Goal: Navigation & Orientation: Find specific page/section

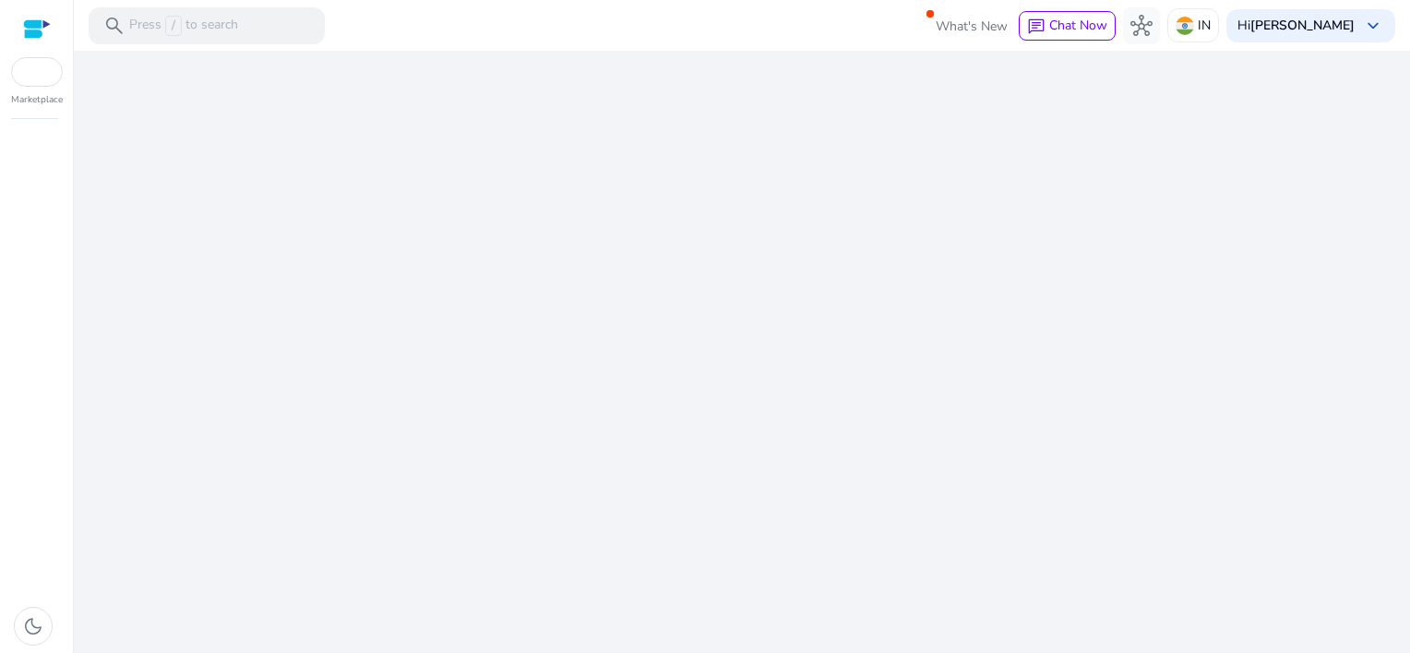
click at [686, 221] on div "We are getting things ready for you..." at bounding box center [741, 352] width 1321 height 602
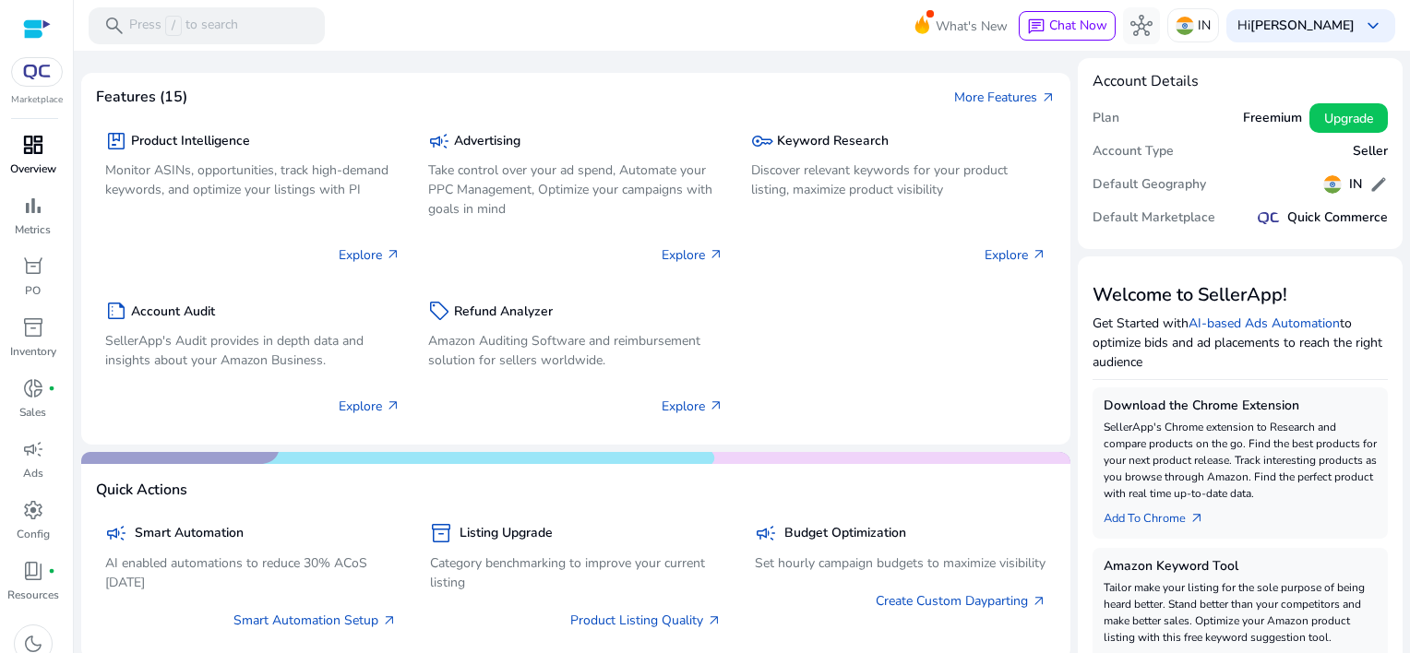
click at [28, 144] on span "dashboard" at bounding box center [33, 145] width 22 height 22
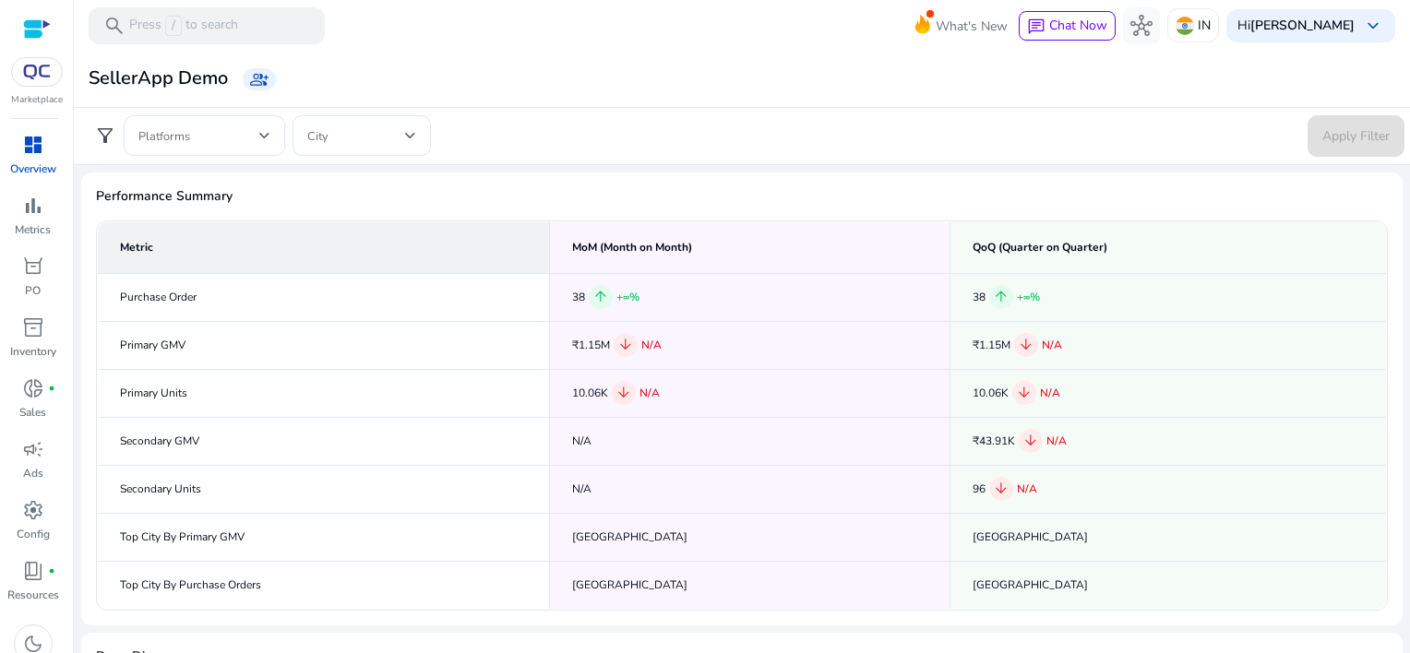
click at [36, 21] on div at bounding box center [37, 28] width 28 height 21
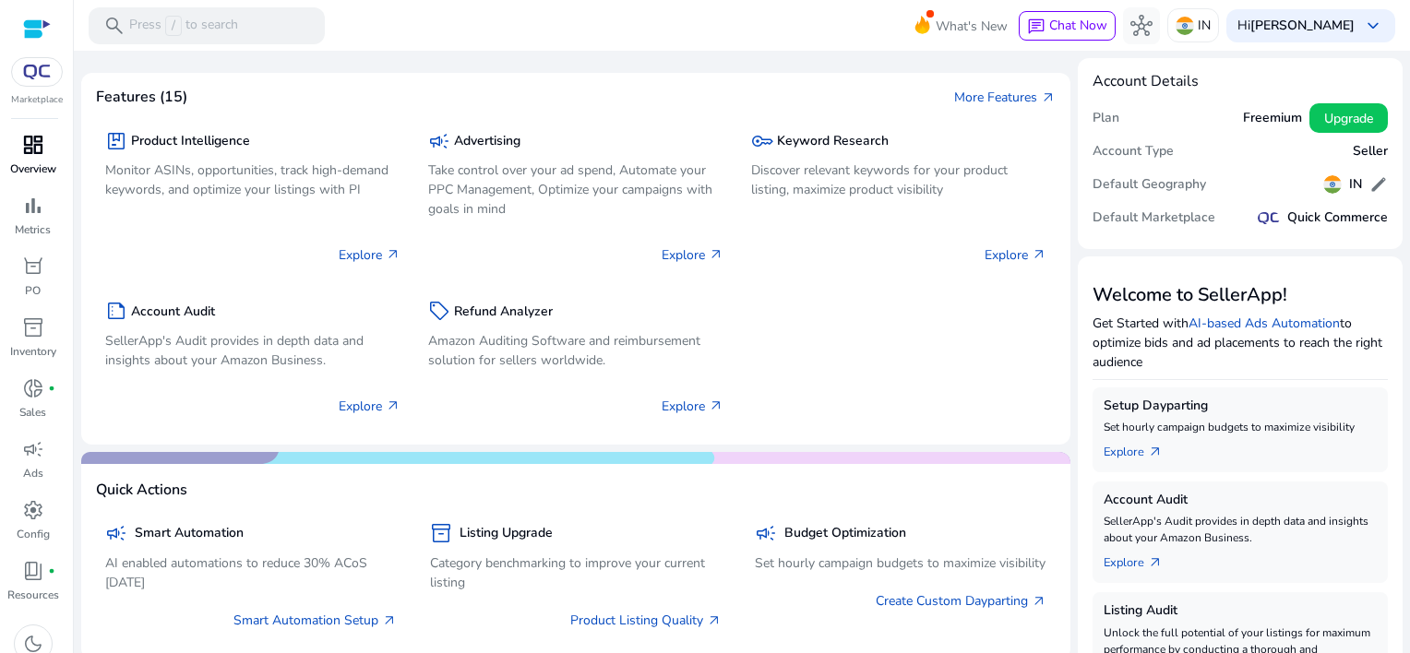
click at [33, 152] on span "dashboard" at bounding box center [33, 145] width 22 height 22
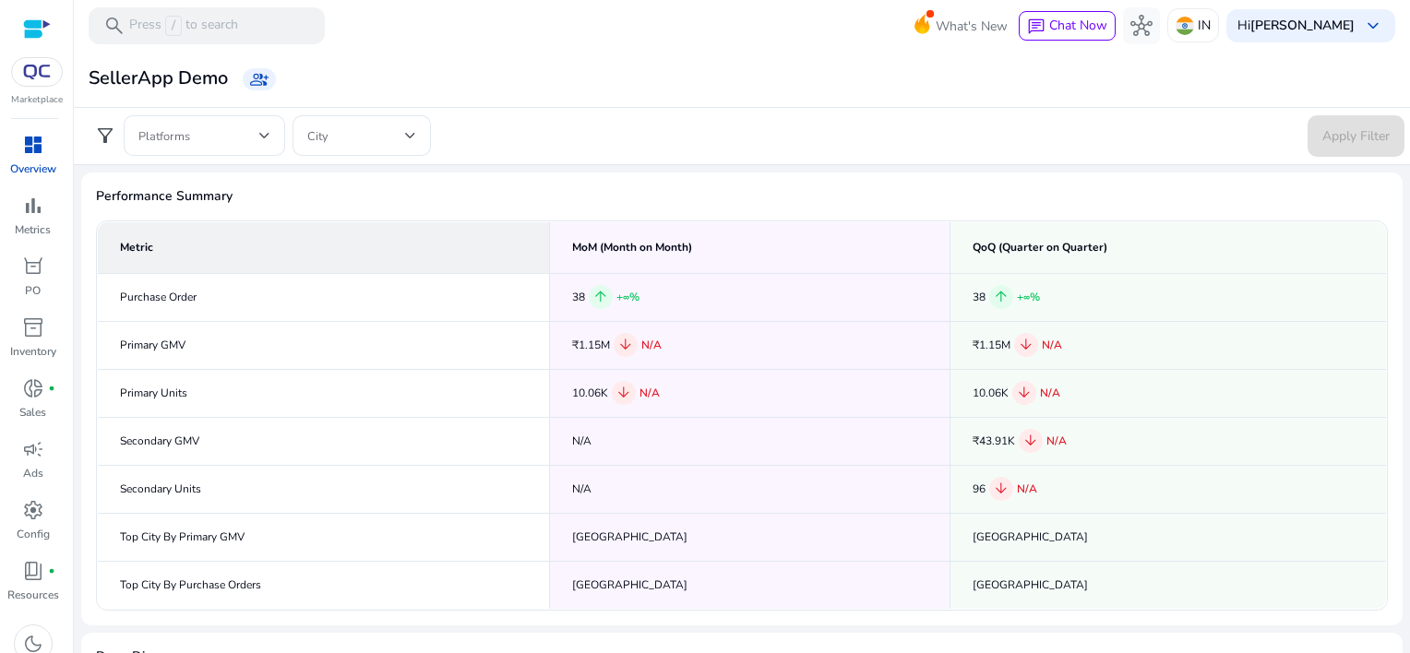
drag, startPoint x: 481, startPoint y: 134, endPoint x: 1002, endPoint y: 73, distance: 524.8
click at [1002, 73] on div "SellerApp Demo group_add" at bounding box center [741, 79] width 1321 height 34
click at [42, 634] on span "dark_mode" at bounding box center [33, 644] width 22 height 22
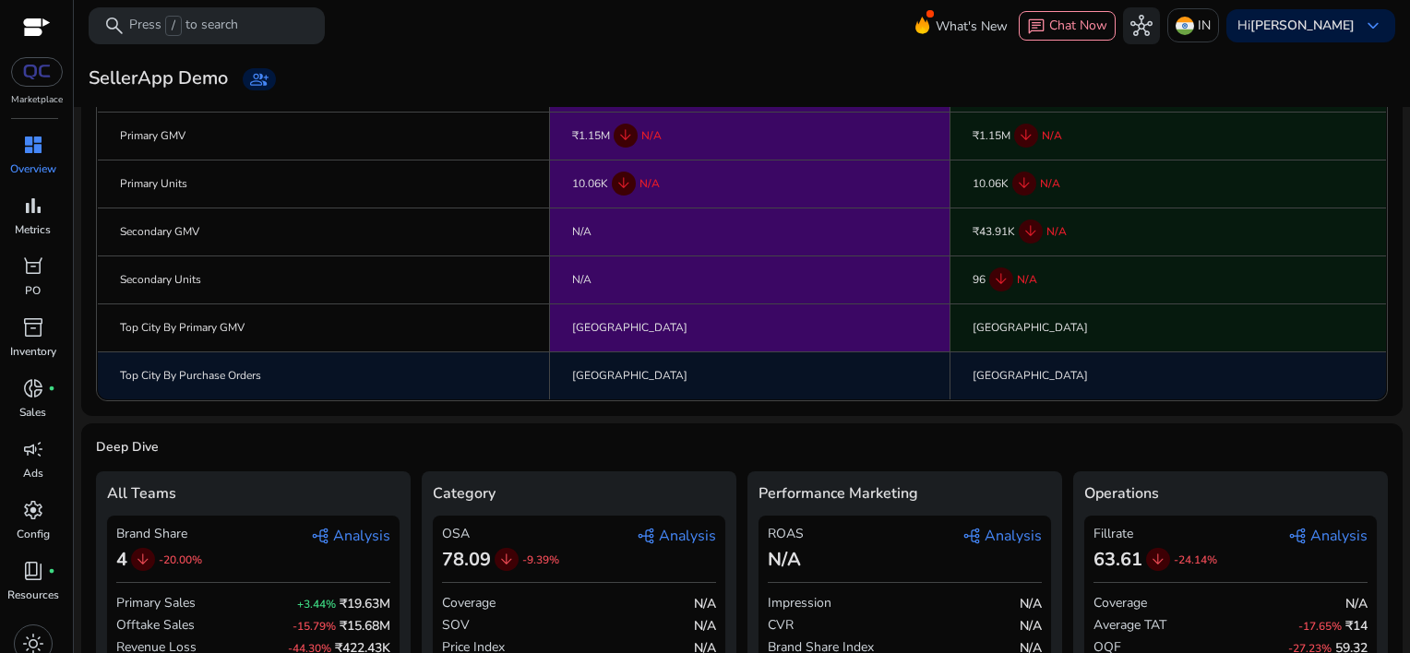
scroll to position [248, 0]
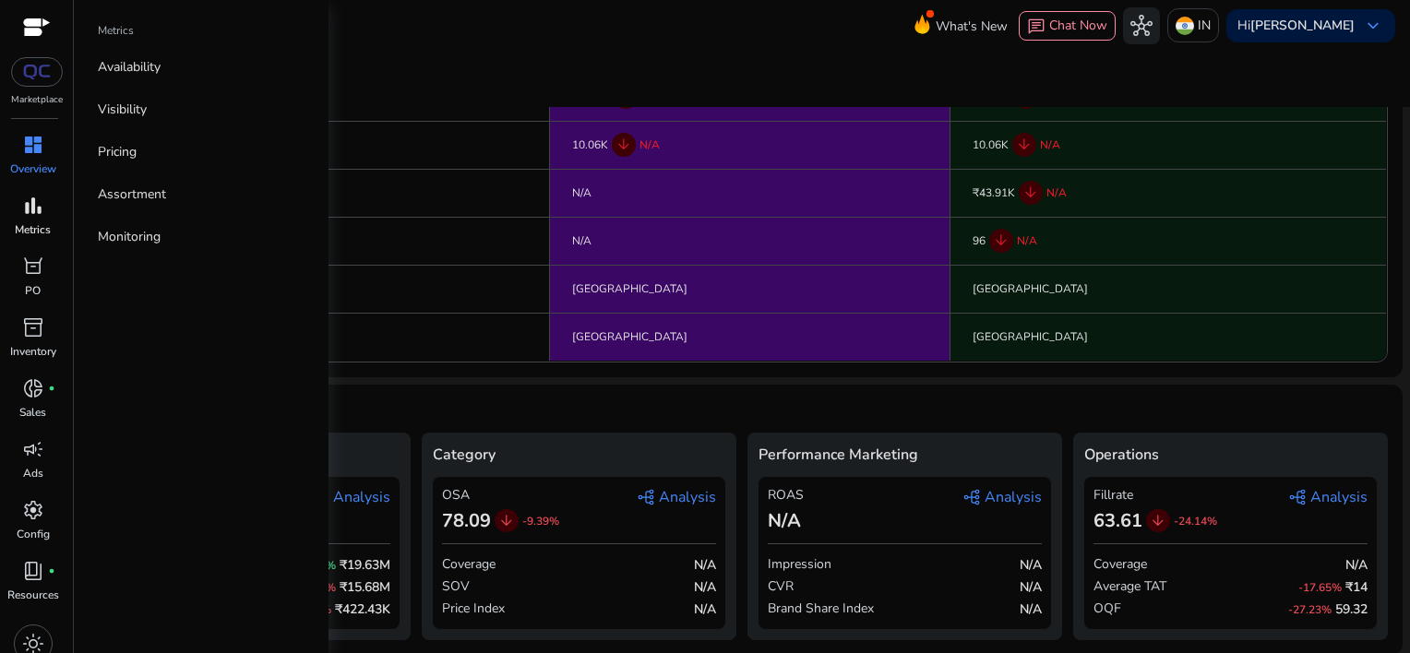
click at [46, 213] on div "bar_chart" at bounding box center [33, 206] width 52 height 30
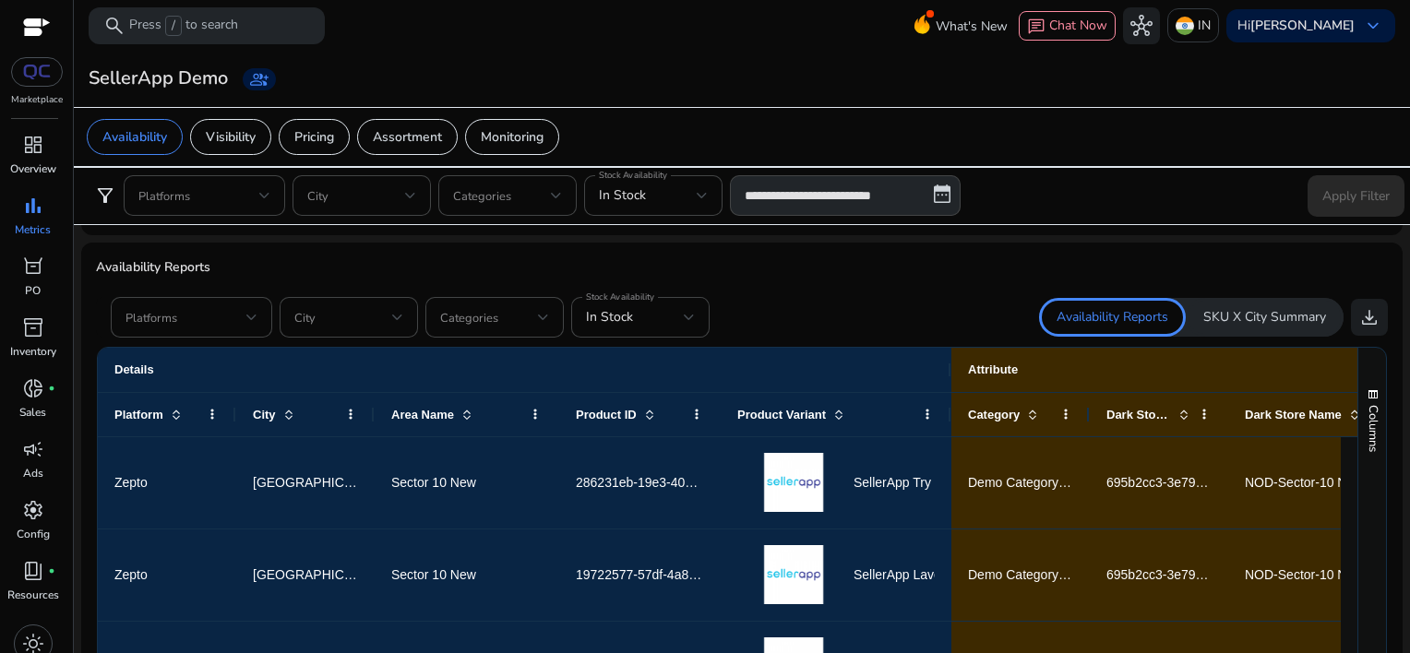
scroll to position [937, 0]
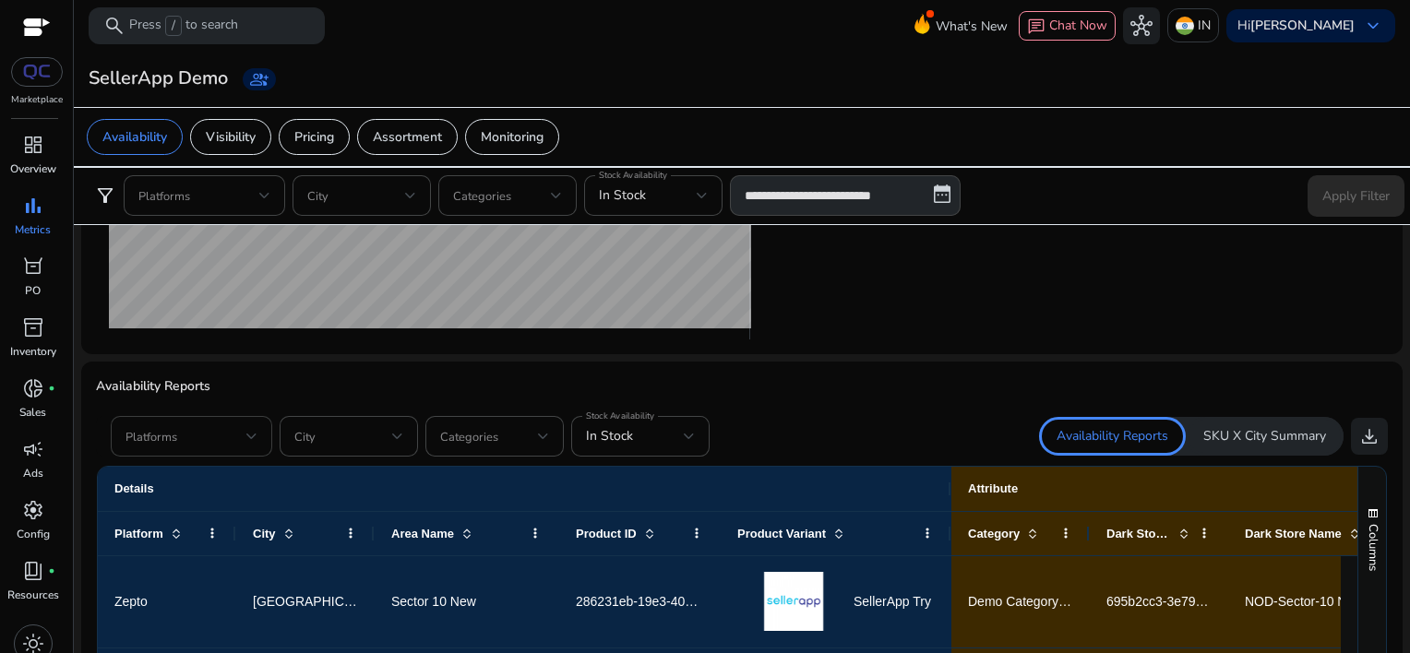
click at [258, 430] on div "Platforms" at bounding box center [191, 436] width 161 height 41
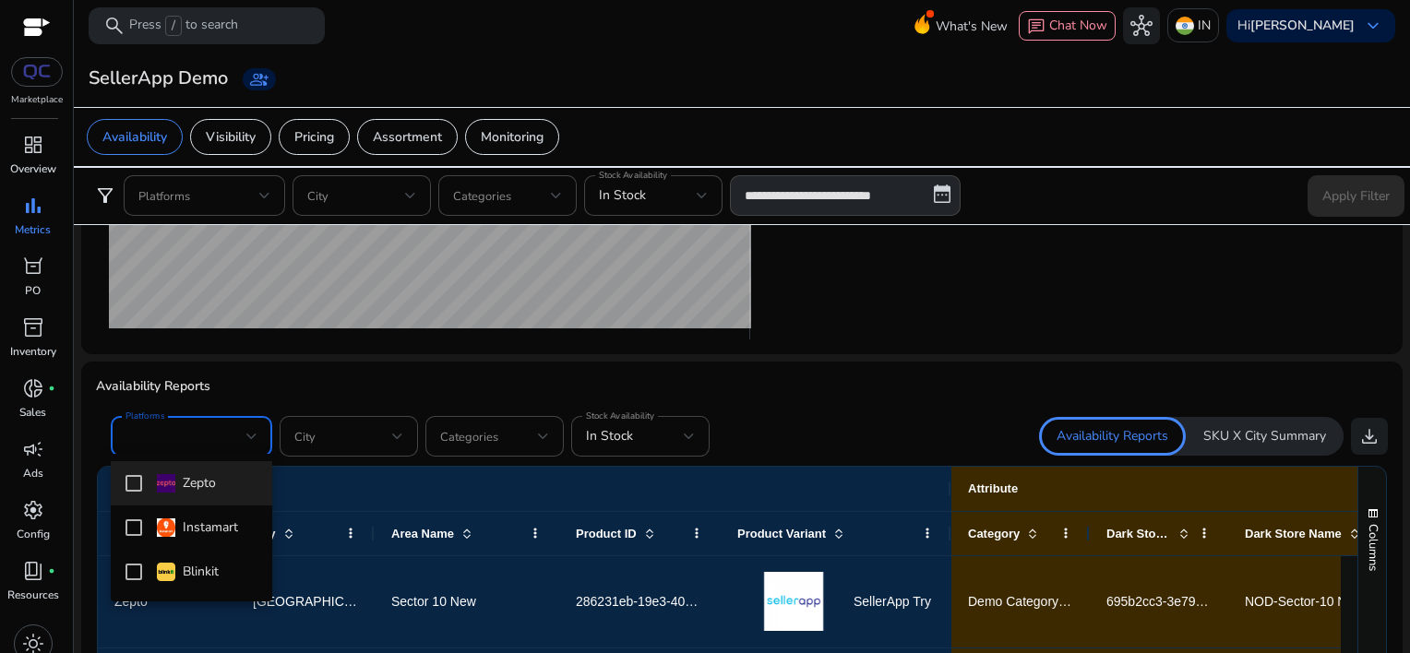
click at [255, 435] on div at bounding box center [705, 326] width 1410 height 653
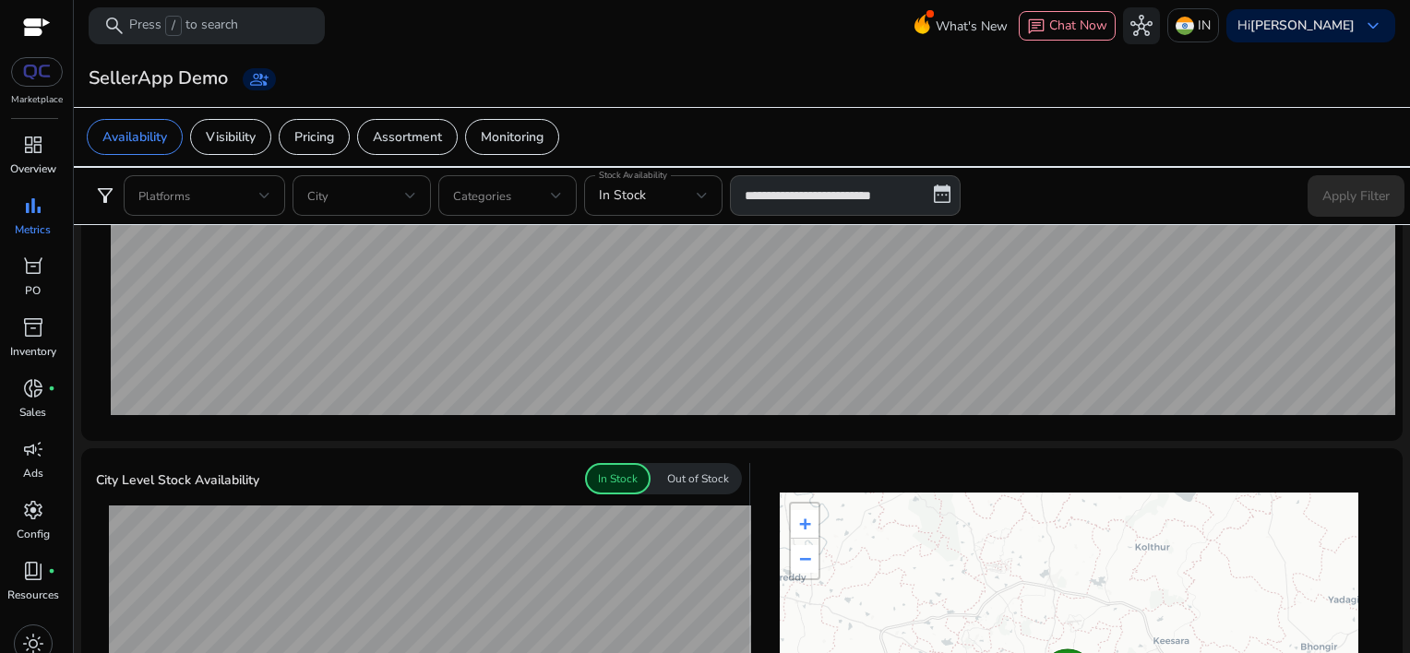
scroll to position [292, 0]
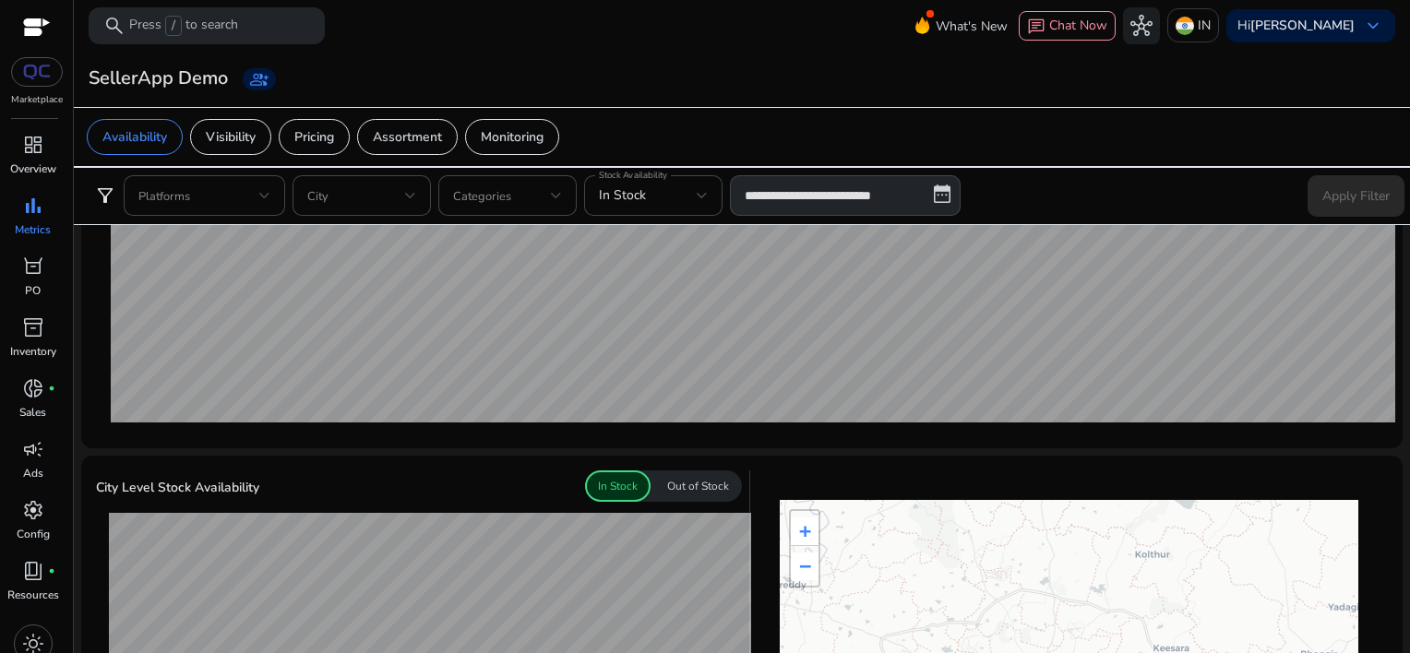
click at [671, 491] on p "Out of Stock" at bounding box center [698, 486] width 62 height 17
click at [593, 483] on div "In Stock" at bounding box center [618, 486] width 66 height 31
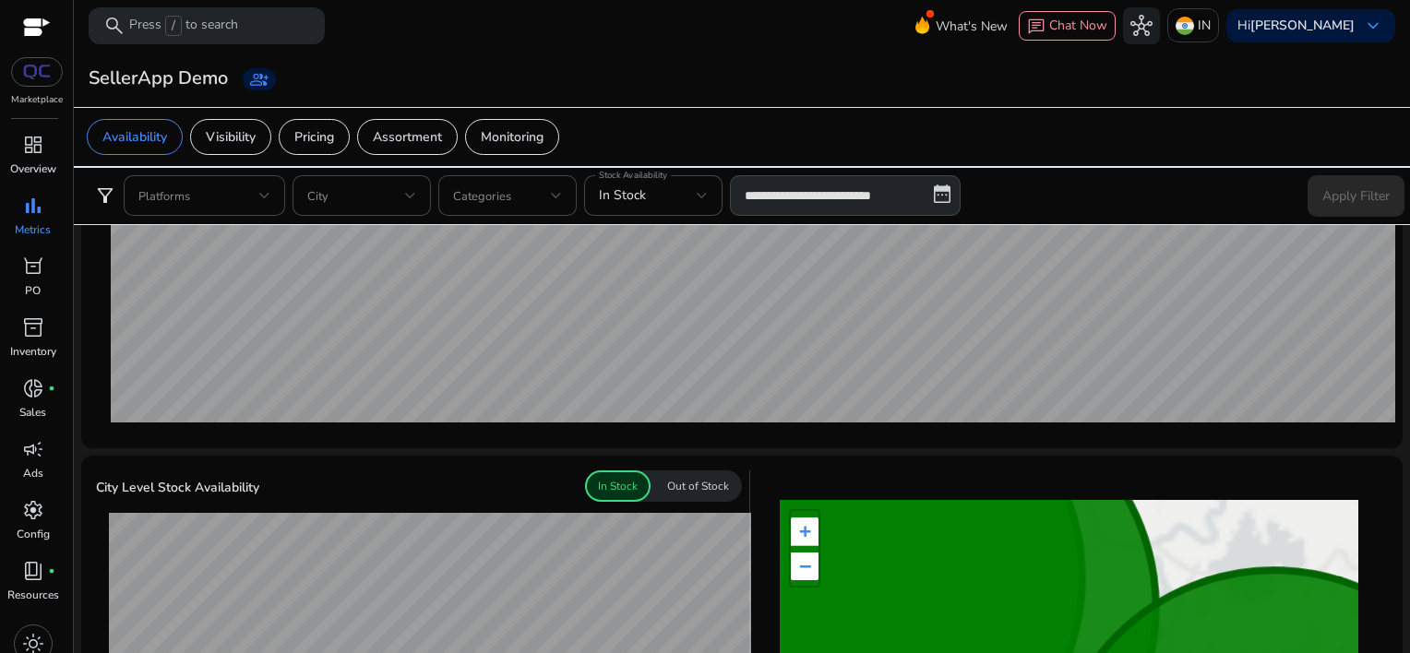
click at [672, 487] on p "Out of Stock" at bounding box center [698, 486] width 62 height 17
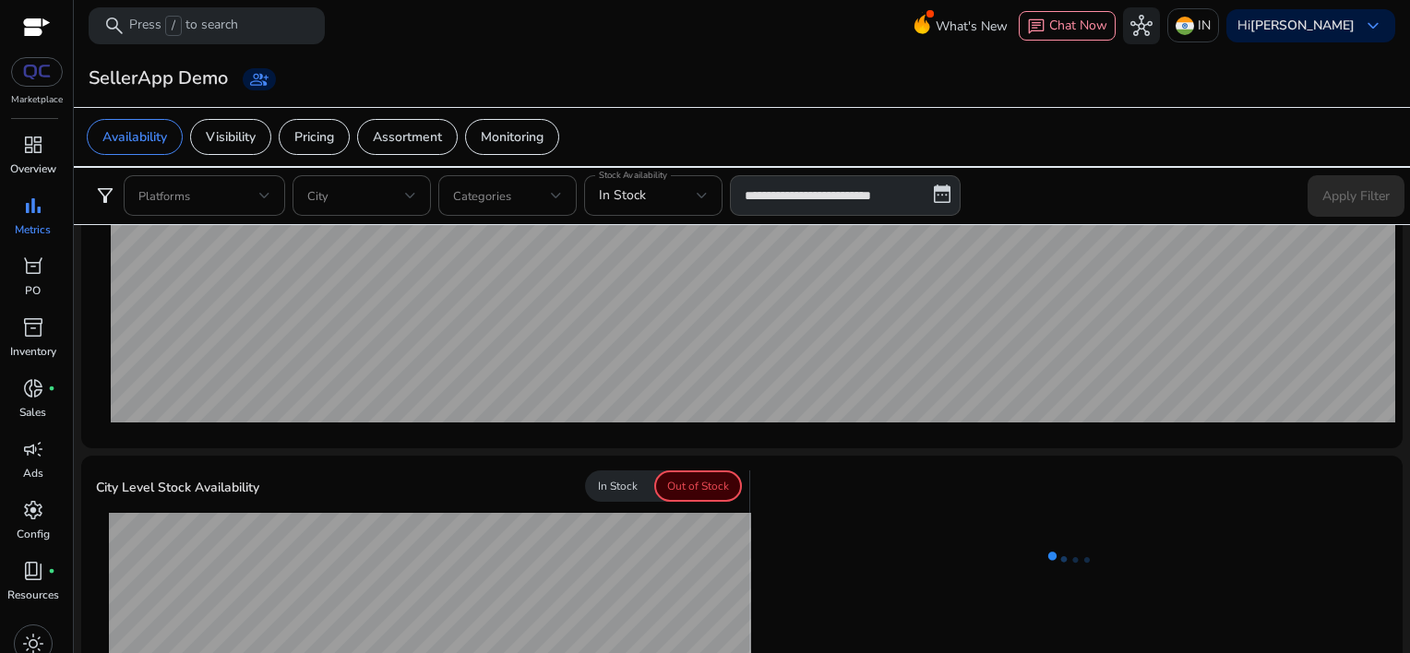
click at [617, 493] on div "In Stock" at bounding box center [618, 486] width 66 height 31
click at [667, 487] on p "Out of Stock" at bounding box center [698, 486] width 62 height 17
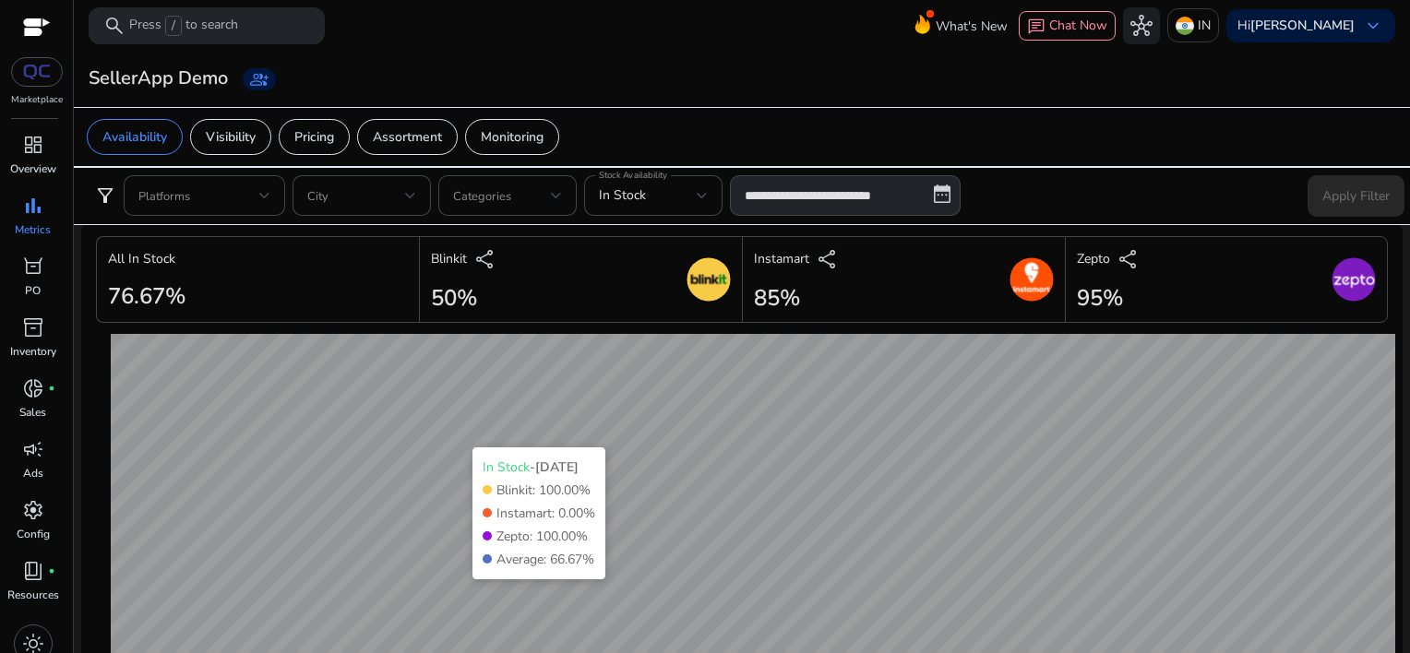
scroll to position [0, 0]
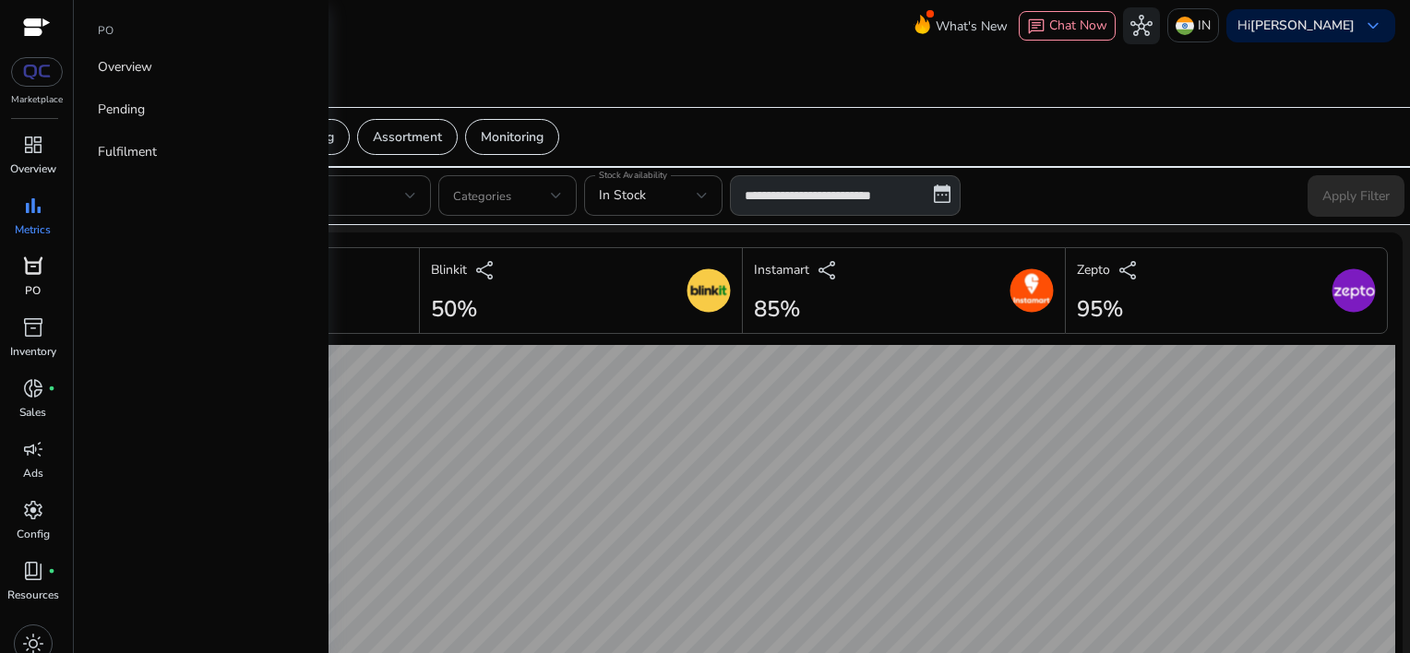
click at [30, 268] on span "orders" at bounding box center [33, 267] width 22 height 22
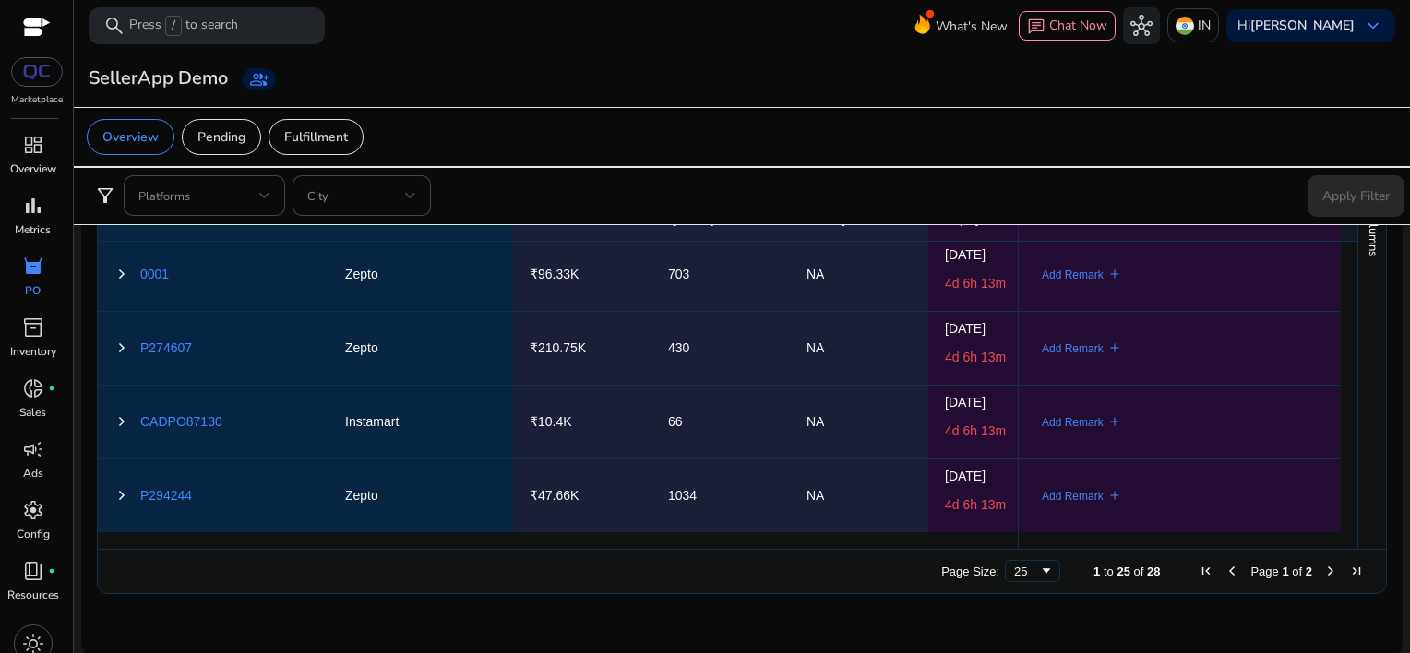
scroll to position [1292, 0]
click at [30, 336] on span "inventory_2" at bounding box center [33, 327] width 22 height 22
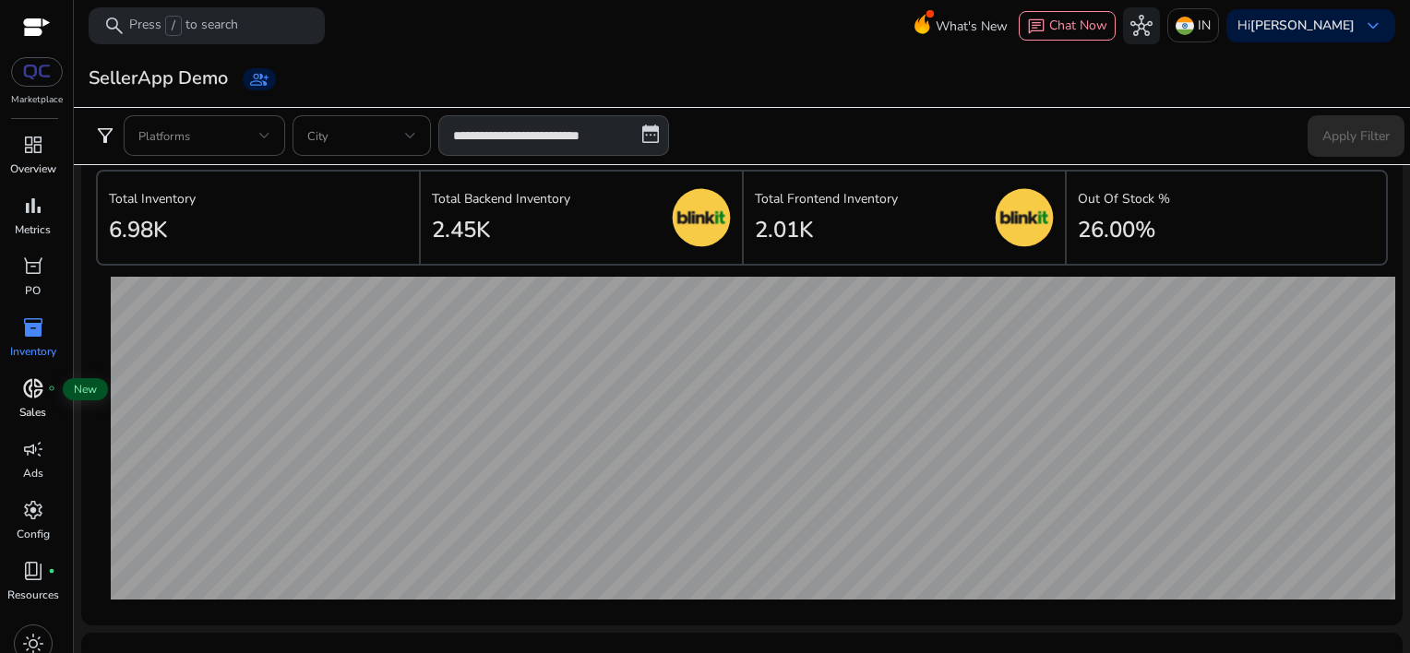
click at [40, 393] on span "donut_small" at bounding box center [33, 388] width 22 height 22
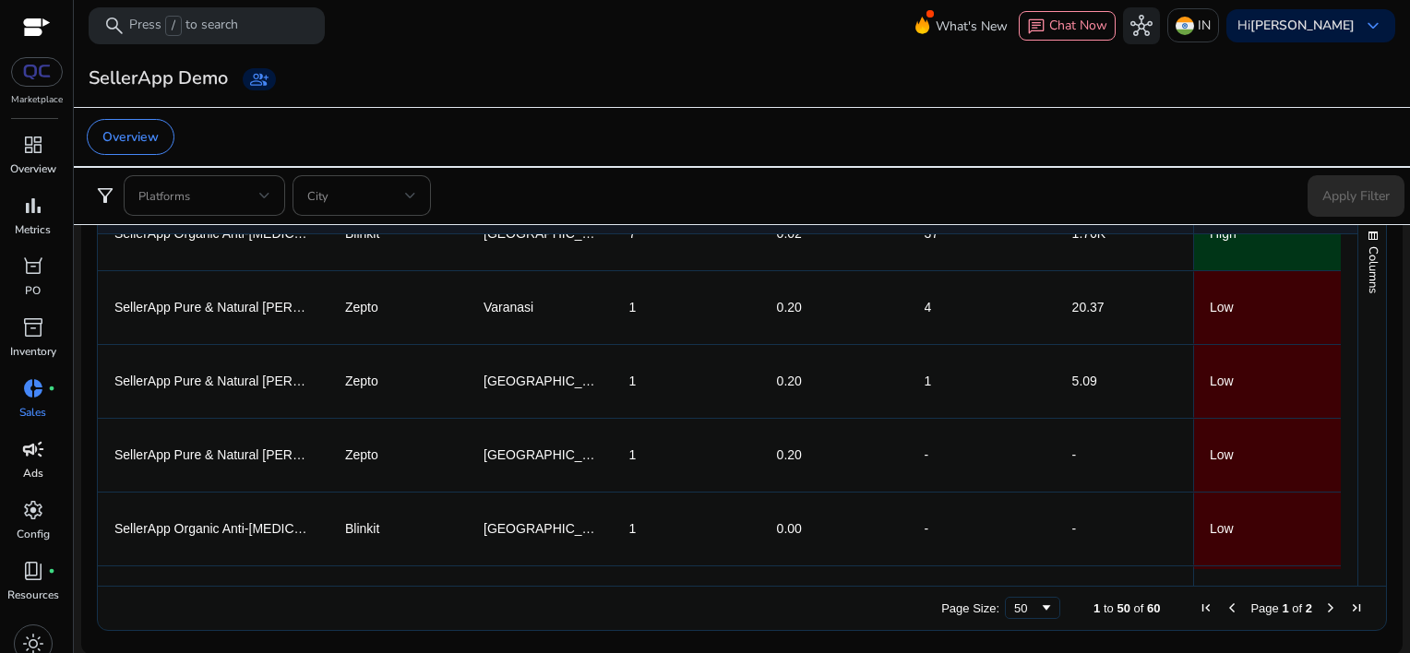
click at [43, 454] on span "campaign" at bounding box center [33, 449] width 22 height 22
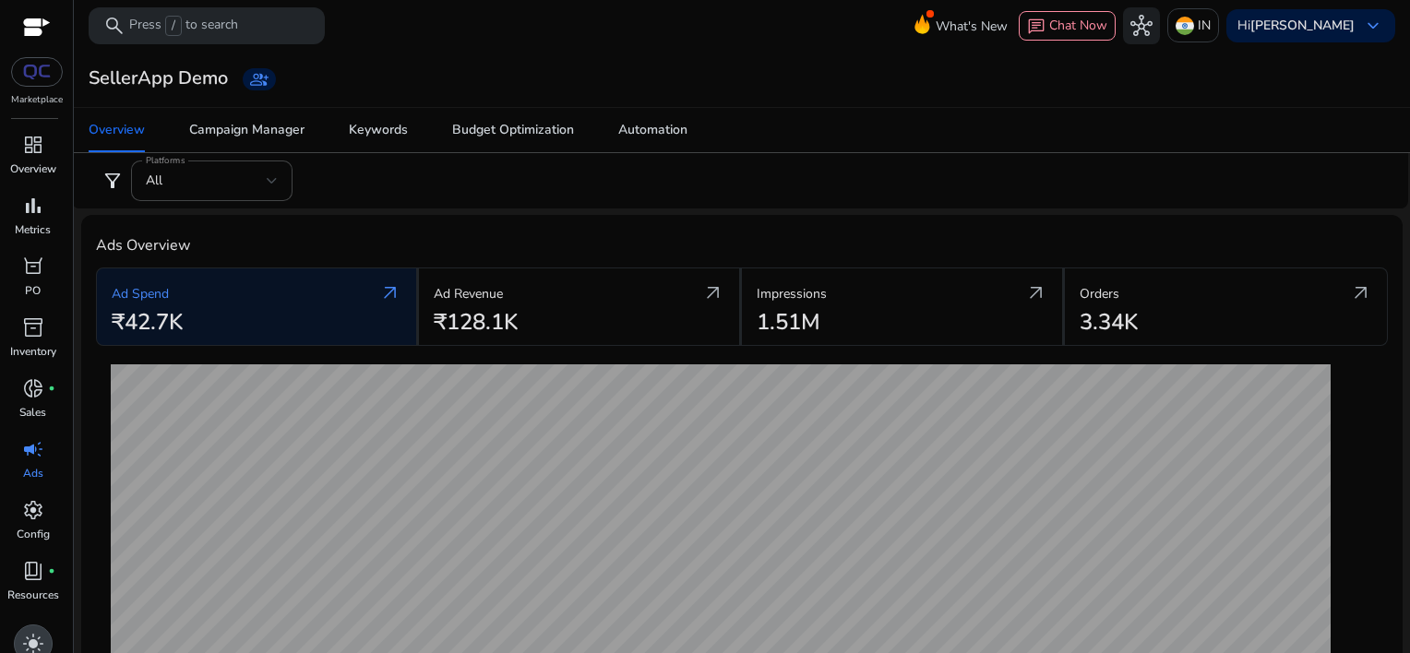
click at [38, 644] on span "light_mode" at bounding box center [33, 644] width 22 height 22
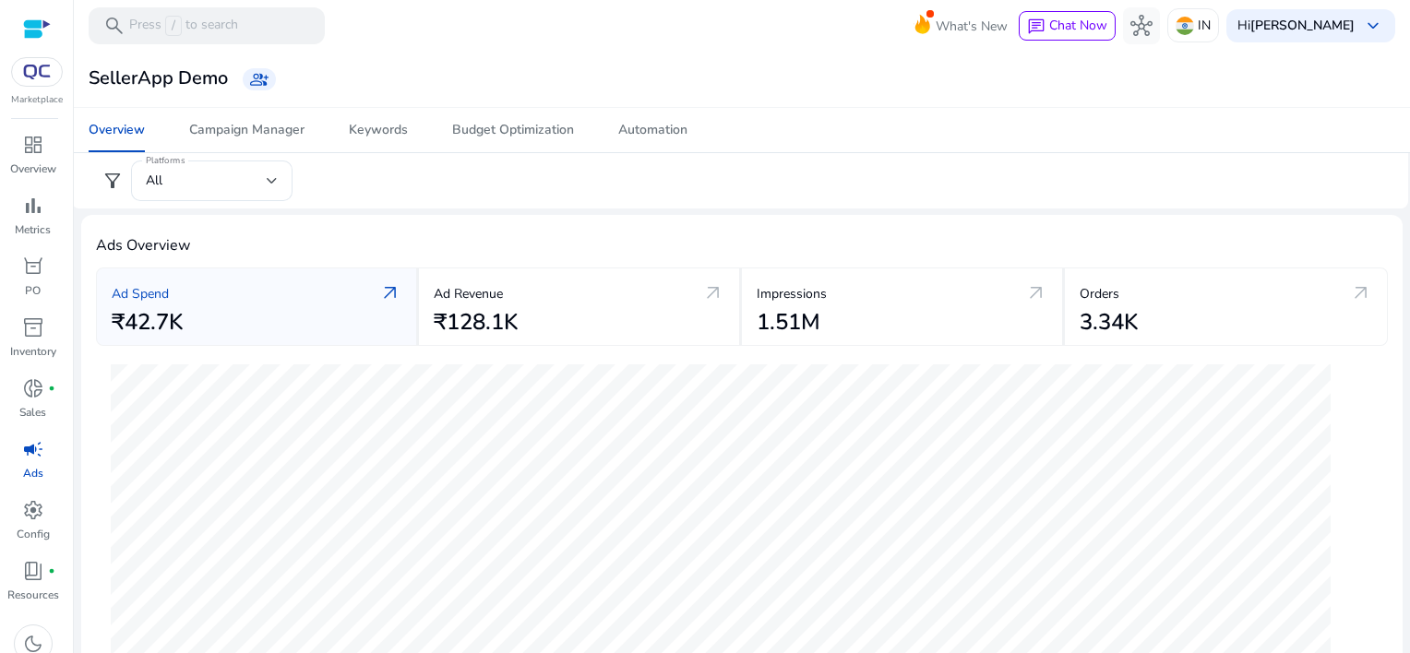
scroll to position [185, 0]
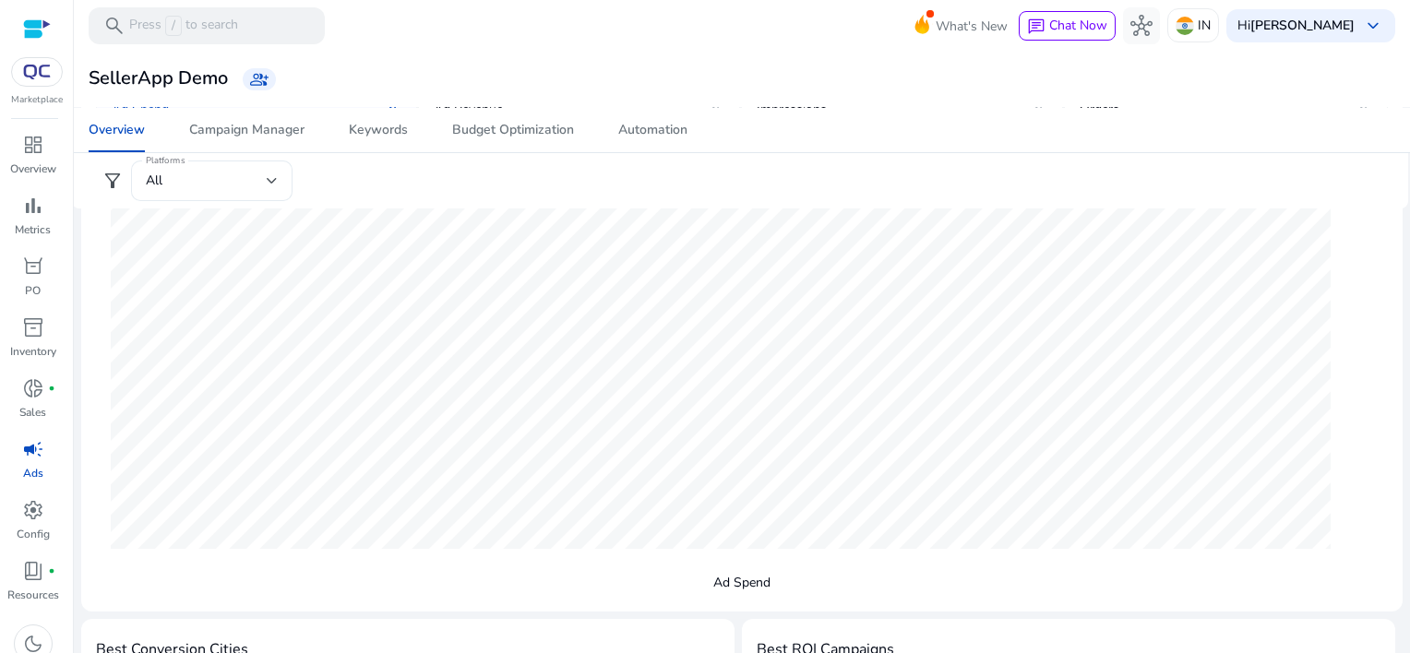
click at [271, 189] on div at bounding box center [272, 181] width 11 height 22
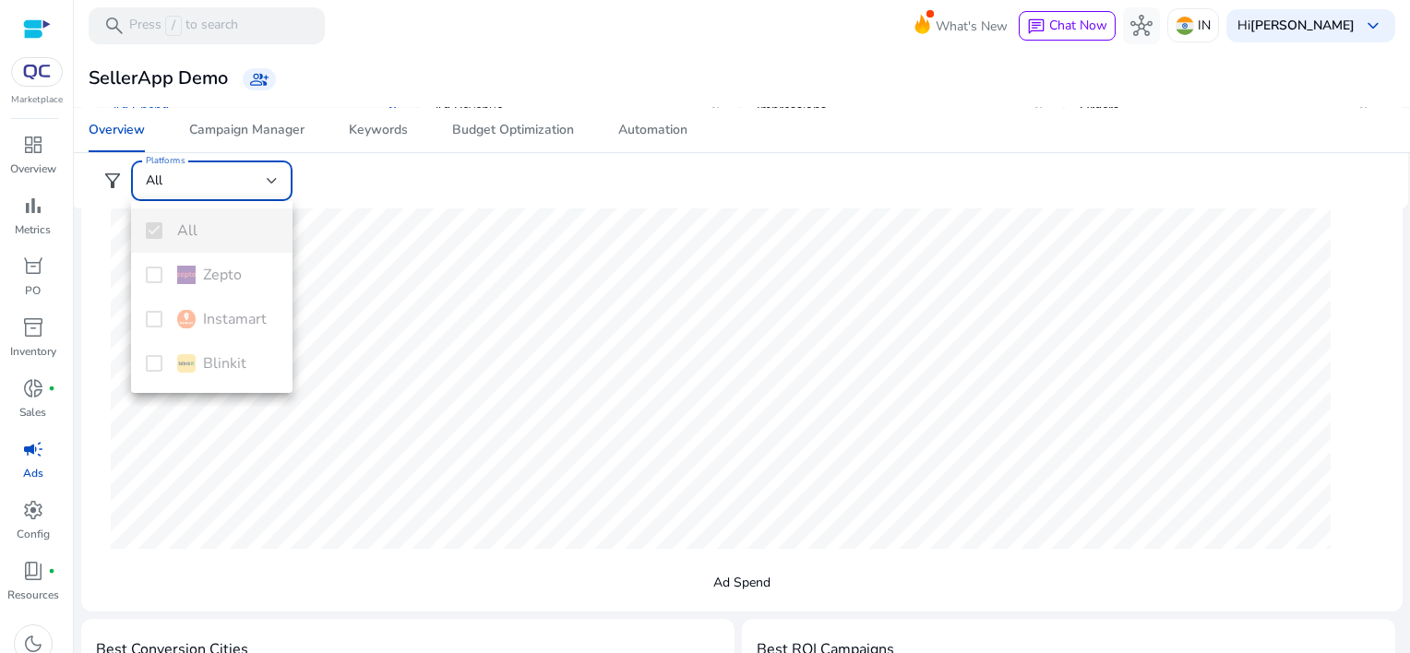
click at [159, 279] on div "All Zepto Instamart Blinkit" at bounding box center [211, 297] width 161 height 192
click at [270, 180] on div at bounding box center [705, 326] width 1410 height 653
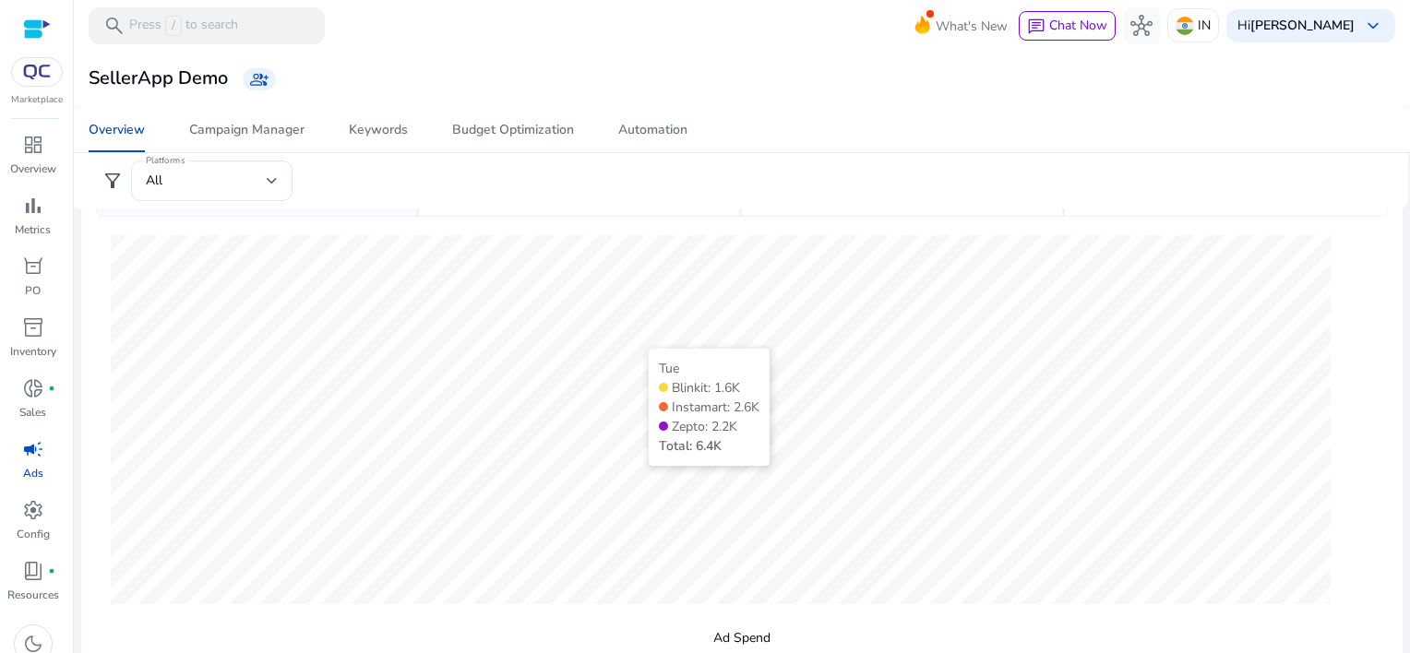
scroll to position [127, 0]
click at [1137, 26] on button "hub" at bounding box center [1141, 25] width 37 height 37
